Goal: Information Seeking & Learning: Learn about a topic

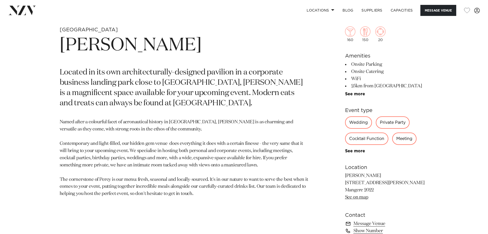
scroll to position [256, 0]
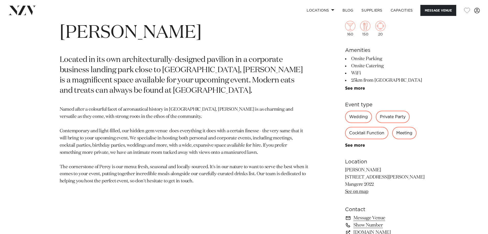
click at [397, 116] on div "Private Party" at bounding box center [393, 116] width 34 height 12
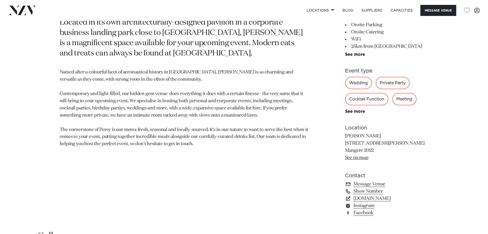
scroll to position [308, 0]
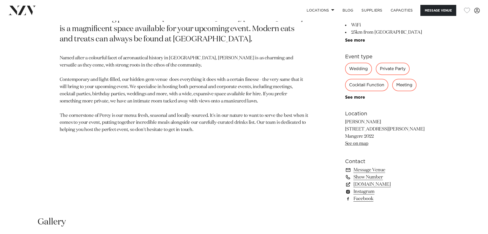
drag, startPoint x: 390, startPoint y: 67, endPoint x: 385, endPoint y: 68, distance: 4.5
click at [390, 67] on div "Private Party" at bounding box center [393, 69] width 34 height 12
click at [351, 67] on div "Wedding" at bounding box center [358, 69] width 27 height 12
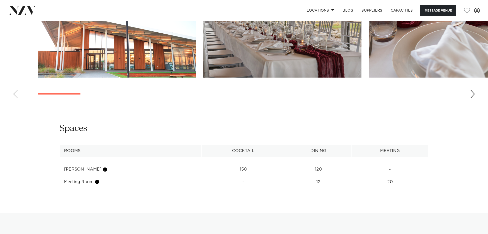
scroll to position [538, 0]
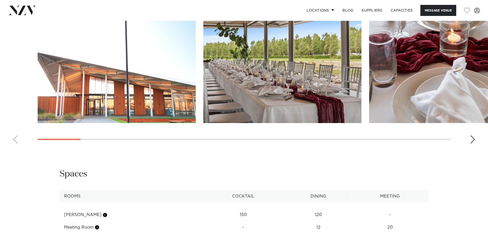
click at [472, 140] on div "Next slide" at bounding box center [472, 139] width 5 height 8
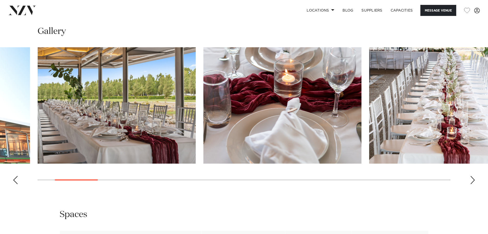
scroll to position [487, 0]
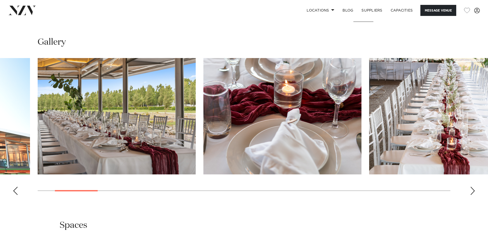
click at [474, 190] on div "Next slide" at bounding box center [472, 190] width 5 height 8
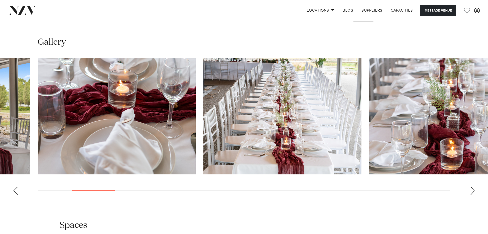
click at [474, 190] on div "Next slide" at bounding box center [472, 190] width 5 height 8
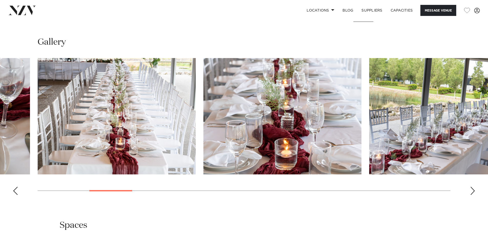
click at [474, 190] on div "Next slide" at bounding box center [472, 190] width 5 height 8
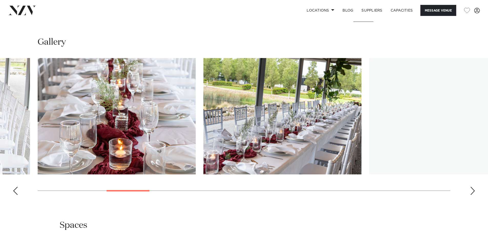
click at [474, 190] on div "Next slide" at bounding box center [472, 190] width 5 height 8
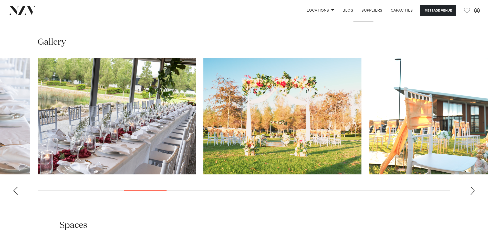
click at [474, 190] on div "Next slide" at bounding box center [472, 190] width 5 height 8
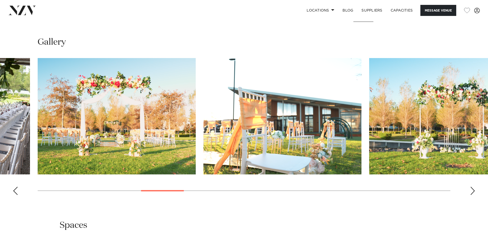
click at [474, 190] on div "Next slide" at bounding box center [472, 190] width 5 height 8
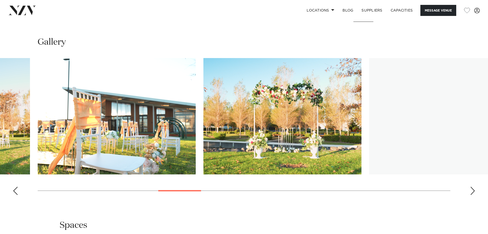
click at [474, 190] on div "Next slide" at bounding box center [472, 190] width 5 height 8
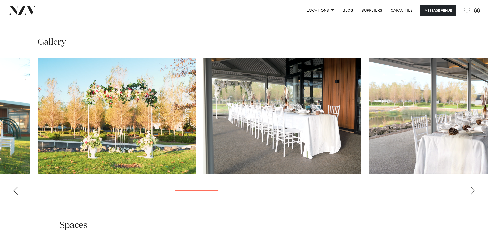
click at [474, 190] on div "Next slide" at bounding box center [472, 190] width 5 height 8
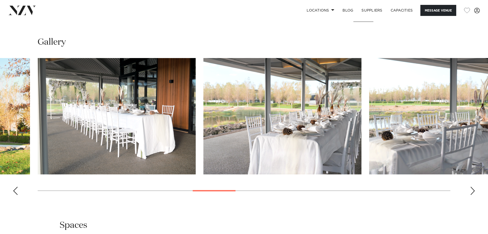
click at [474, 190] on div "Next slide" at bounding box center [472, 190] width 5 height 8
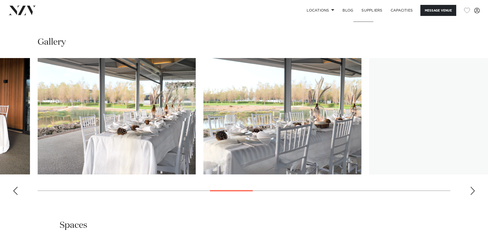
click at [474, 190] on div "Next slide" at bounding box center [472, 190] width 5 height 8
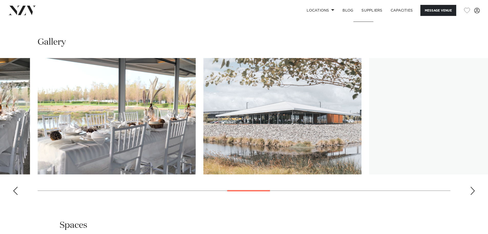
click at [474, 190] on div "Next slide" at bounding box center [472, 190] width 5 height 8
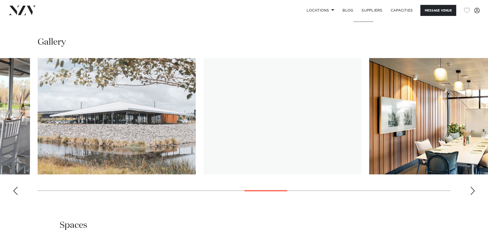
click at [474, 190] on div "Next slide" at bounding box center [472, 190] width 5 height 8
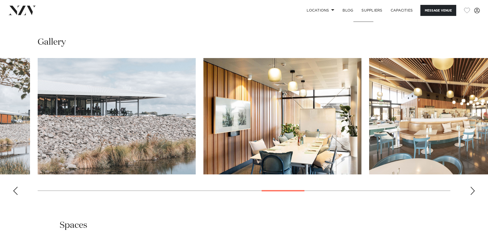
click at [474, 190] on div "Next slide" at bounding box center [472, 190] width 5 height 8
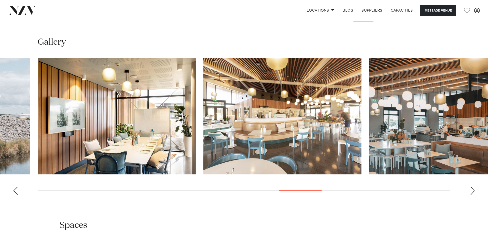
click at [474, 190] on div "Next slide" at bounding box center [472, 190] width 5 height 8
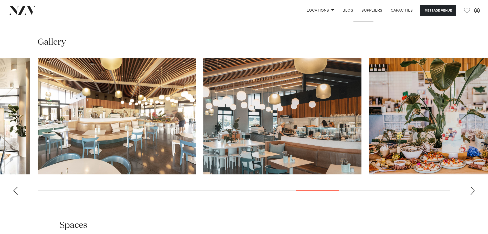
click at [474, 190] on div "Next slide" at bounding box center [472, 190] width 5 height 8
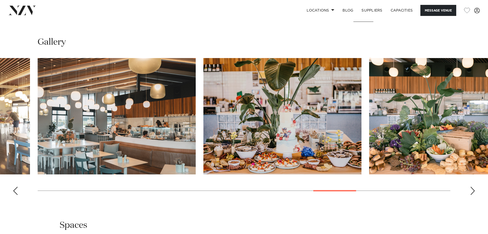
click at [474, 190] on div "Next slide" at bounding box center [472, 190] width 5 height 8
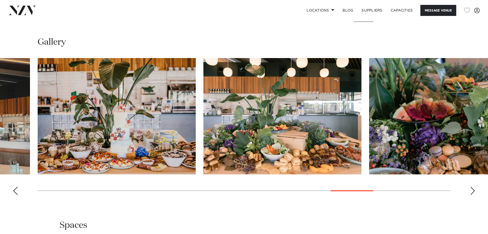
click at [474, 190] on div "Next slide" at bounding box center [472, 190] width 5 height 8
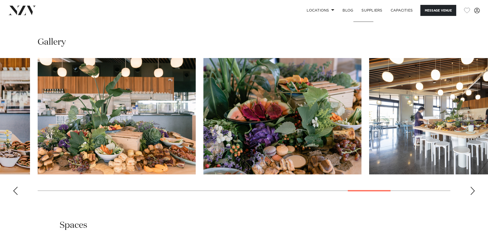
click at [474, 190] on div "Next slide" at bounding box center [472, 190] width 5 height 8
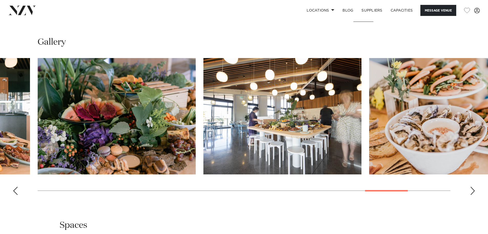
click at [474, 190] on div "Next slide" at bounding box center [472, 190] width 5 height 8
